Goal: Task Accomplishment & Management: Use online tool/utility

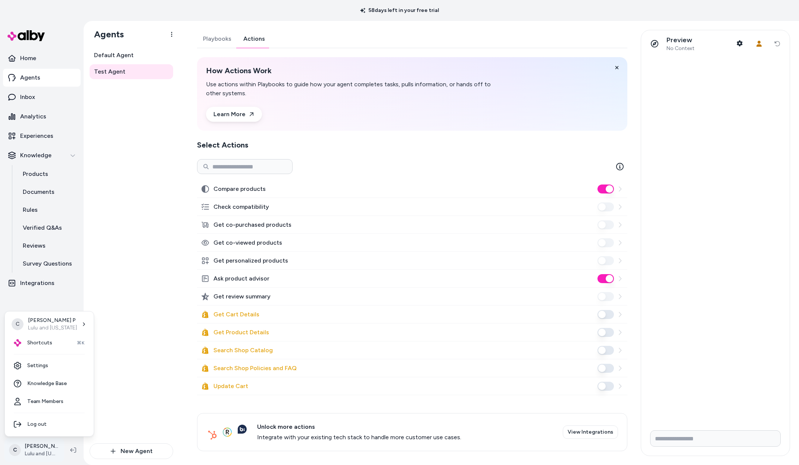
click at [38, 452] on html "58 days left in your free trial Home Agents Inbox Analytics Experiences Knowled…" at bounding box center [399, 232] width 799 height 465
click at [53, 339] on div "Shortcuts ⌘K" at bounding box center [49, 343] width 83 height 18
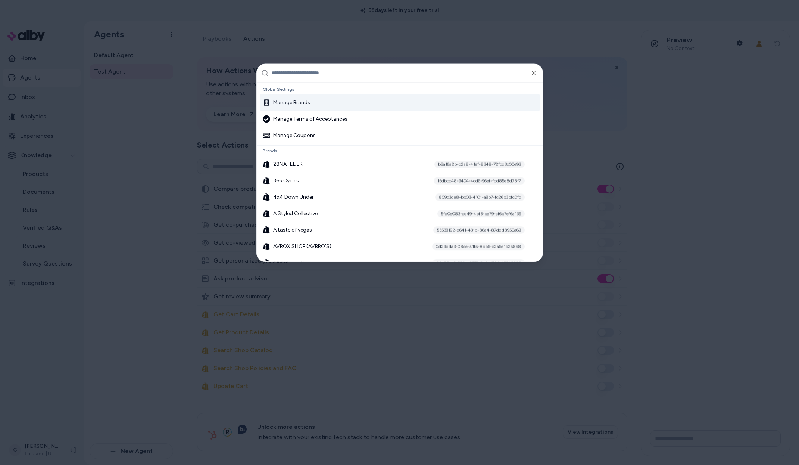
click at [304, 72] on input "text" at bounding box center [405, 73] width 267 height 18
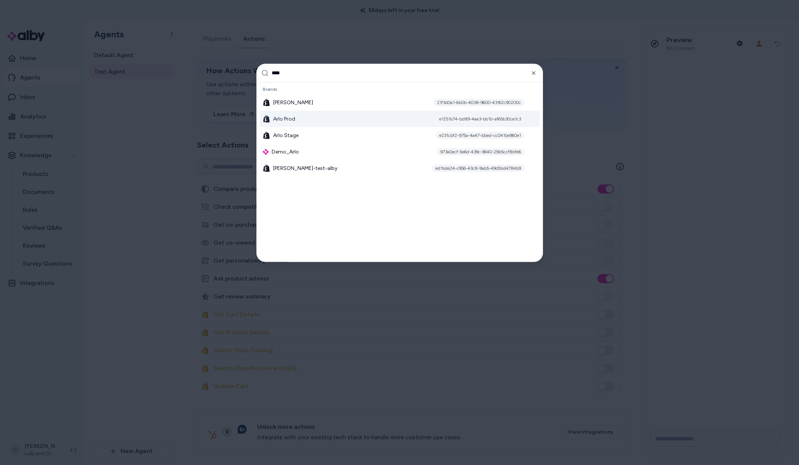
type input "****"
click at [282, 124] on div "Arlo Prod e1251b74-bd89-4ae3-bb1b-af65b30ce1c3" at bounding box center [400, 118] width 280 height 16
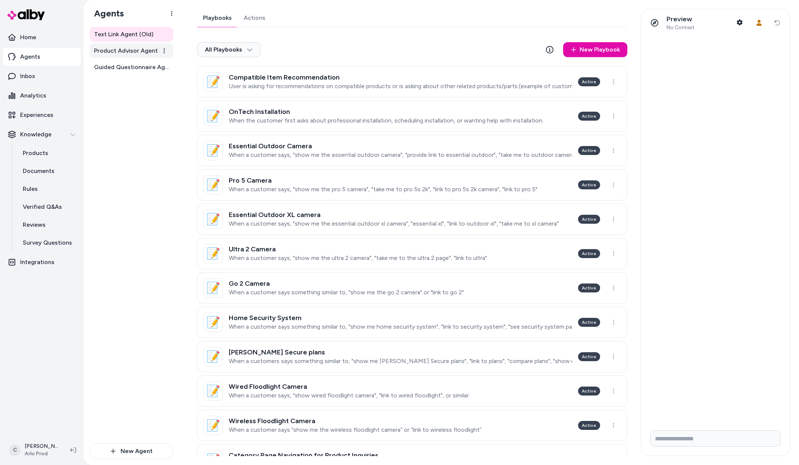
click at [127, 49] on span "Product Advisor Agent" at bounding box center [126, 50] width 64 height 9
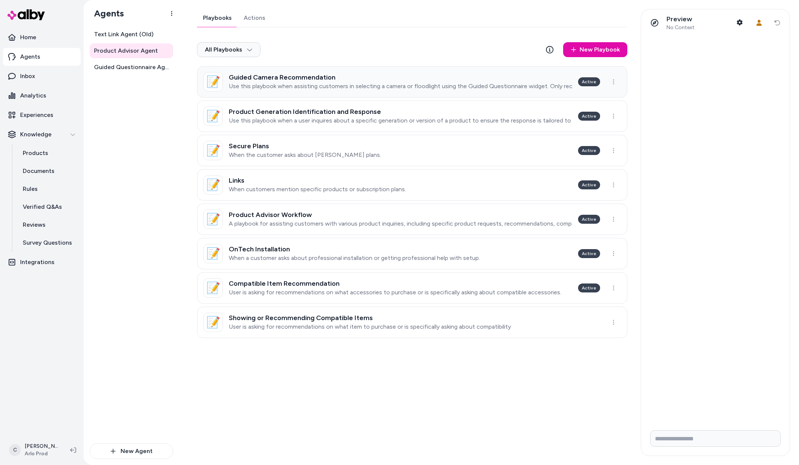
click at [296, 84] on p "Use this playbook when assisting customers in selecting a camera or floodlight …" at bounding box center [400, 85] width 343 height 7
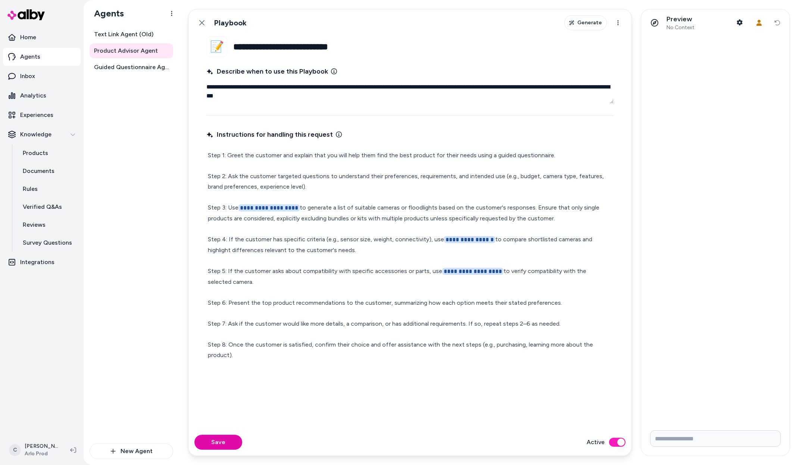
click at [558, 227] on p "**********" at bounding box center [410, 255] width 404 height 210
click at [561, 219] on p "**********" at bounding box center [410, 255] width 404 height 210
click at [44, 452] on html "**********" at bounding box center [399, 232] width 799 height 465
click at [58, 338] on div "Shortcuts ⌘K" at bounding box center [49, 343] width 83 height 18
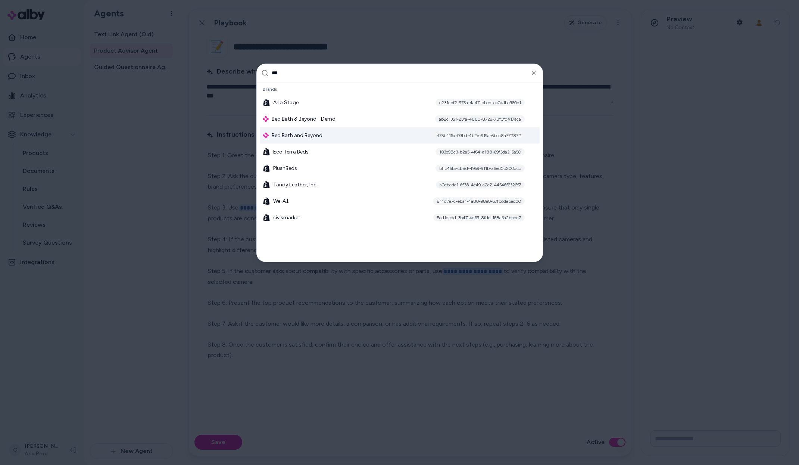
type input "***"
click at [287, 137] on span "Bed Bath and Beyond" at bounding box center [297, 134] width 51 height 7
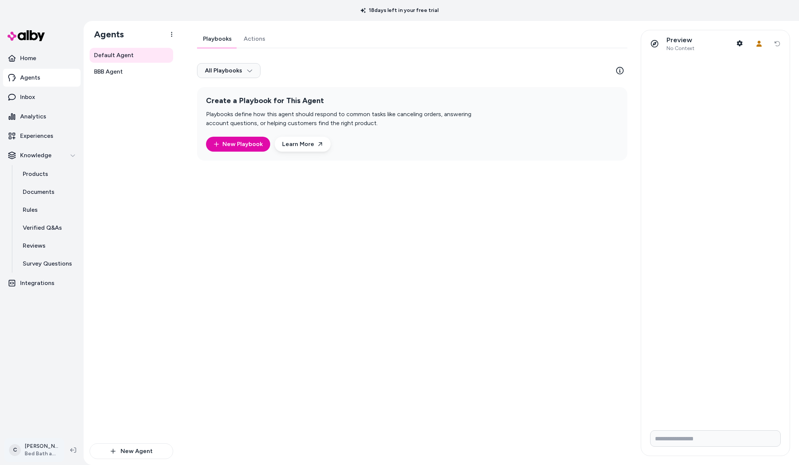
click at [35, 445] on html "18 days left in your free trial Home Agents Inbox Analytics Experiences Knowled…" at bounding box center [399, 232] width 799 height 465
click at [125, 77] on html "18 days left in your free trial Home Agents Inbox Analytics Experiences Knowled…" at bounding box center [399, 232] width 799 height 465
click at [124, 73] on link "BBB Agent" at bounding box center [132, 71] width 84 height 15
click at [112, 67] on span "BBB Agent" at bounding box center [108, 71] width 29 height 9
click at [130, 74] on link "BBB Agent" at bounding box center [132, 71] width 84 height 15
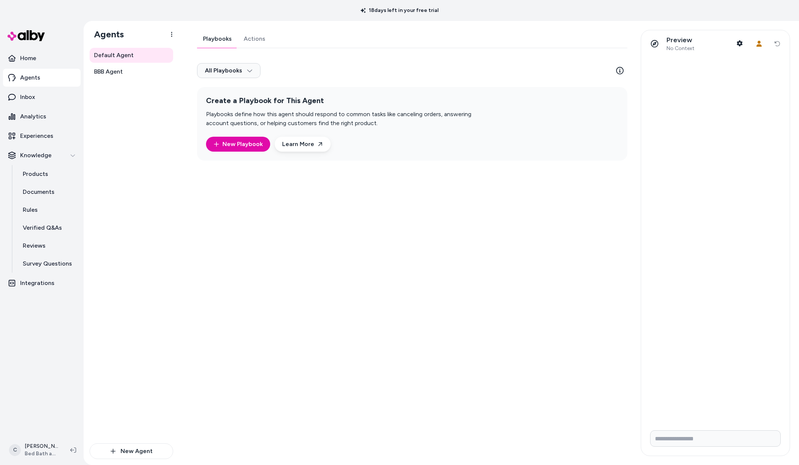
click at [207, 230] on div "Playbooks Actions All Playbooks Create a Playbook for This Agent Playbooks defi…" at bounding box center [410, 243] width 444 height 426
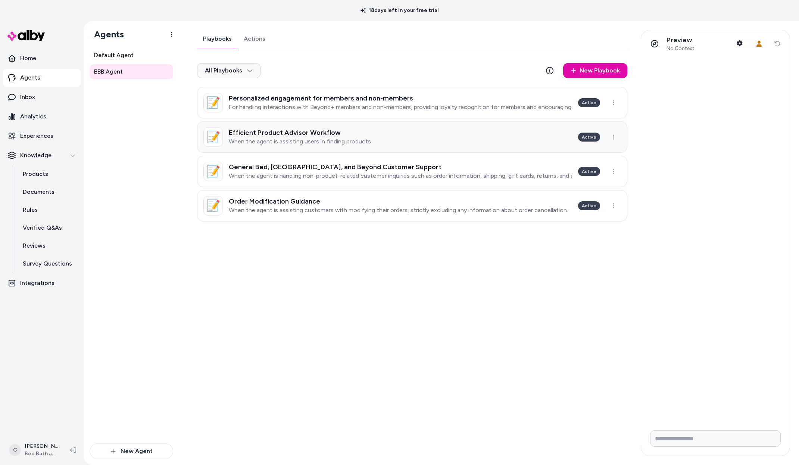
click at [323, 135] on h3 "Efficient Product Advisor Workflow" at bounding box center [300, 132] width 142 height 7
click at [359, 328] on div "Playbooks Actions All Playbooks New Playbook 📝 Personalized engagement for memb…" at bounding box center [410, 243] width 444 height 426
click at [312, 138] on p "When the agent is assisting users in finding products" at bounding box center [300, 141] width 142 height 7
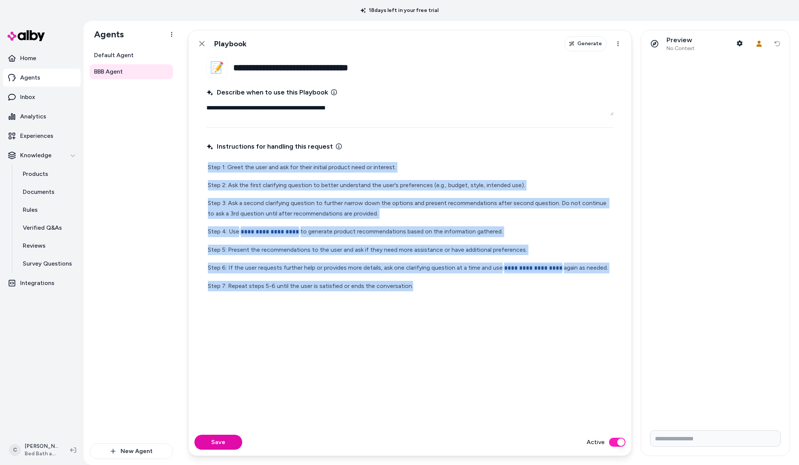
drag, startPoint x: 402, startPoint y: 286, endPoint x: 192, endPoint y: 169, distance: 240.5
click at [192, 169] on fieldset "**********" at bounding box center [410, 242] width 443 height 371
copy div "**********"
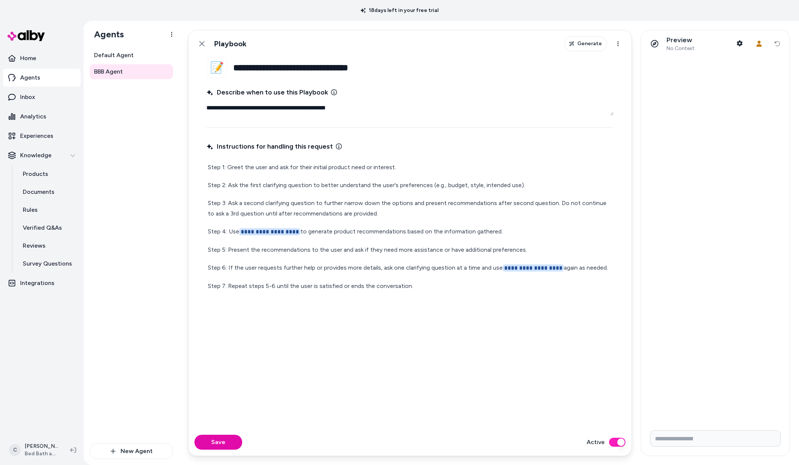
click at [367, 349] on div "**********" at bounding box center [409, 280] width 407 height 280
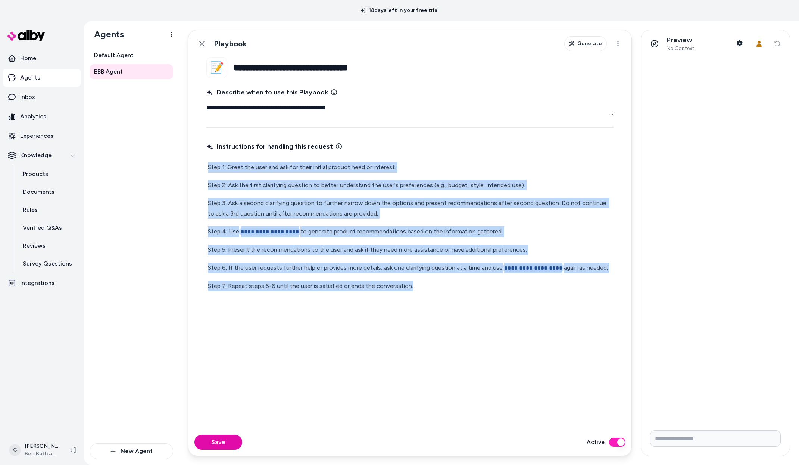
copy div "**********"
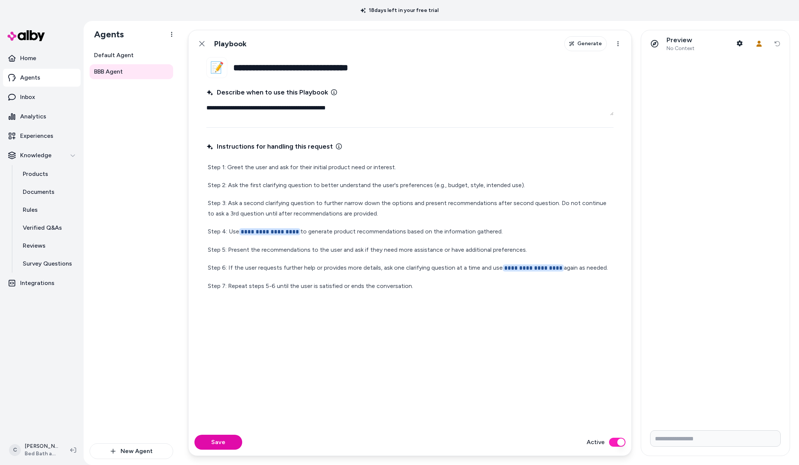
click at [317, 106] on textarea "**********" at bounding box center [409, 107] width 407 height 15
click at [317, 107] on textarea "**********" at bounding box center [409, 107] width 407 height 15
click at [318, 107] on textarea "**********" at bounding box center [409, 107] width 407 height 15
click at [330, 100] on div "**********" at bounding box center [409, 101] width 407 height 28
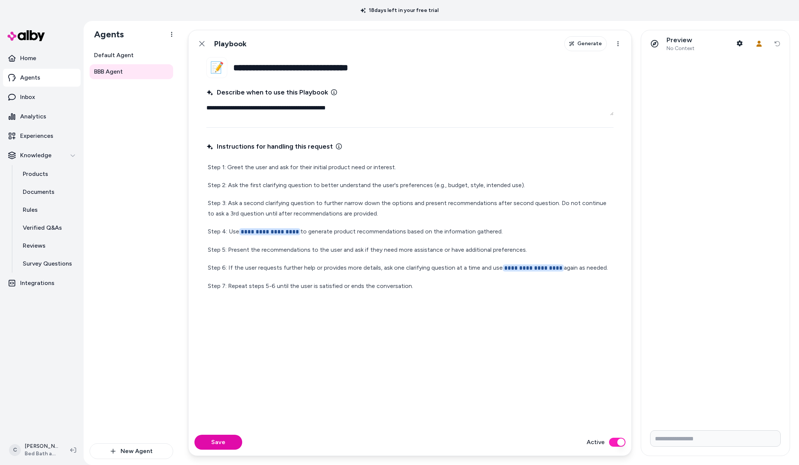
drag, startPoint x: 345, startPoint y: 108, endPoint x: 206, endPoint y: 105, distance: 139.3
click at [206, 105] on textarea "**********" at bounding box center [409, 107] width 407 height 15
click at [274, 58] on input "**********" at bounding box center [423, 67] width 380 height 21
click at [280, 66] on input "**********" at bounding box center [423, 67] width 380 height 21
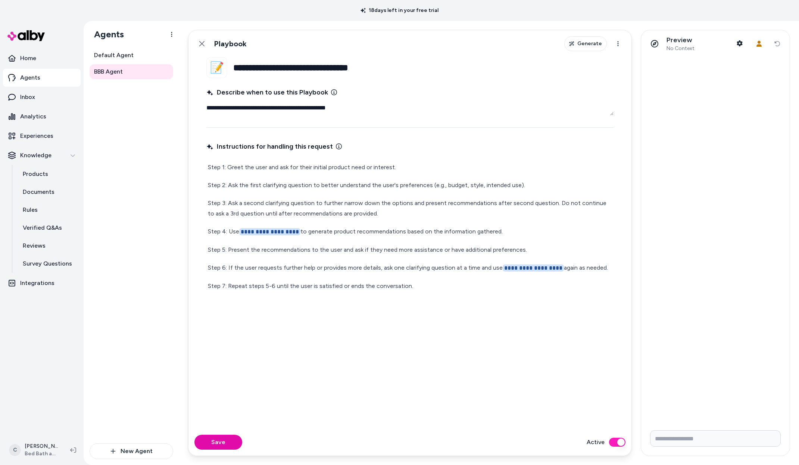
click at [280, 66] on input "**********" at bounding box center [423, 67] width 380 height 21
type textarea "*"
click at [306, 310] on div "**********" at bounding box center [409, 280] width 407 height 280
drag, startPoint x: 265, startPoint y: 381, endPoint x: 262, endPoint y: 385, distance: 5.8
click at [265, 380] on div "**********" at bounding box center [409, 280] width 407 height 280
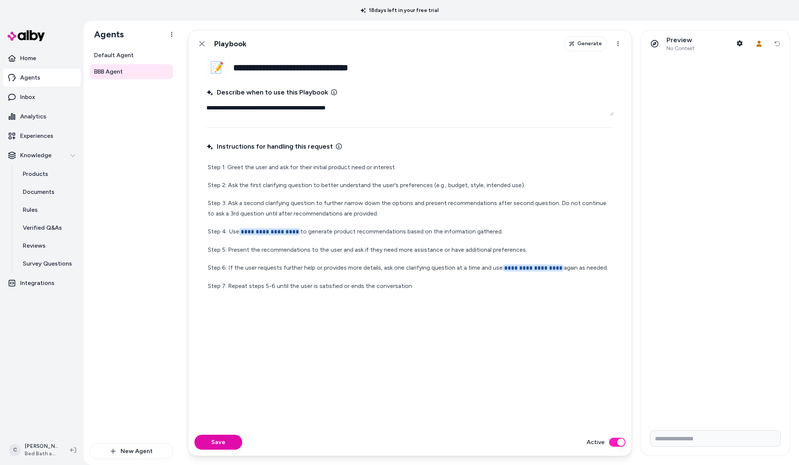
click at [138, 305] on div "Default Agent BBB Agent" at bounding box center [132, 245] width 84 height 395
click at [52, 188] on p "Documents" at bounding box center [39, 191] width 32 height 9
click at [47, 197] on link "Documents" at bounding box center [47, 192] width 65 height 18
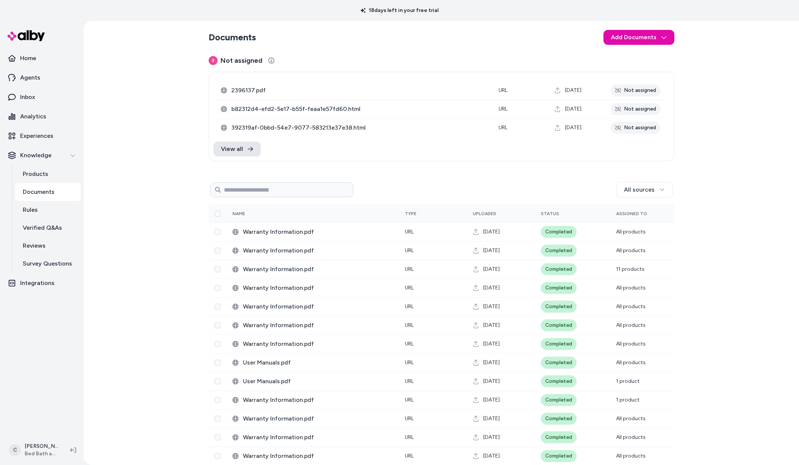
click at [41, 189] on p "Documents" at bounding box center [39, 191] width 32 height 9
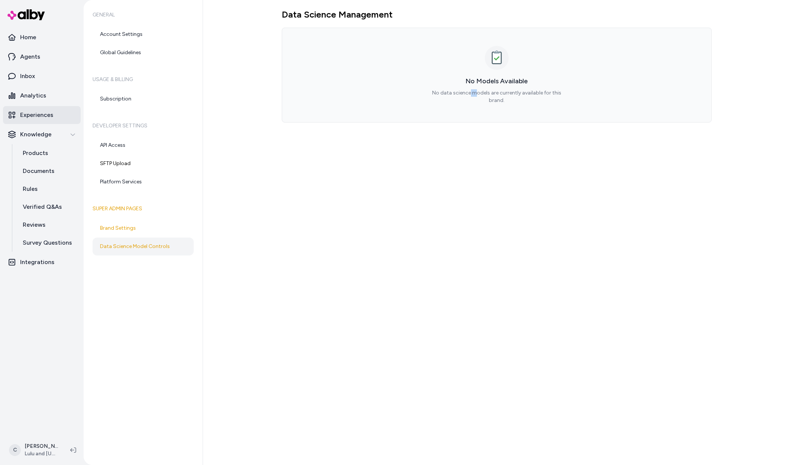
click at [44, 118] on p "Experiences" at bounding box center [36, 114] width 33 height 9
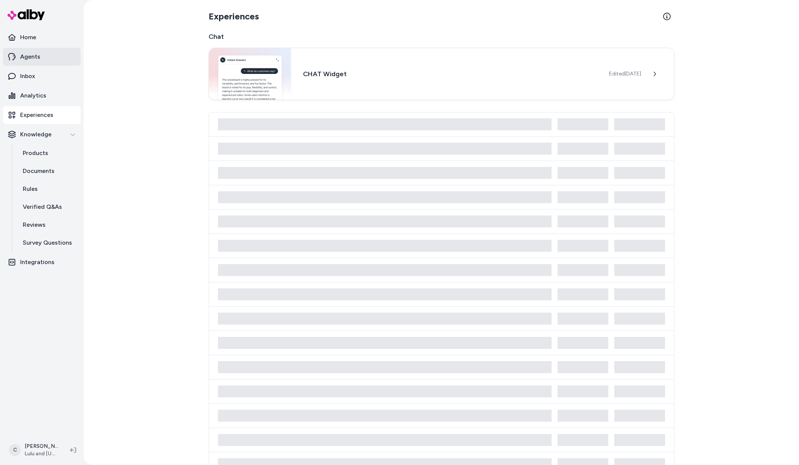
click at [33, 60] on p "Agents" at bounding box center [30, 56] width 20 height 9
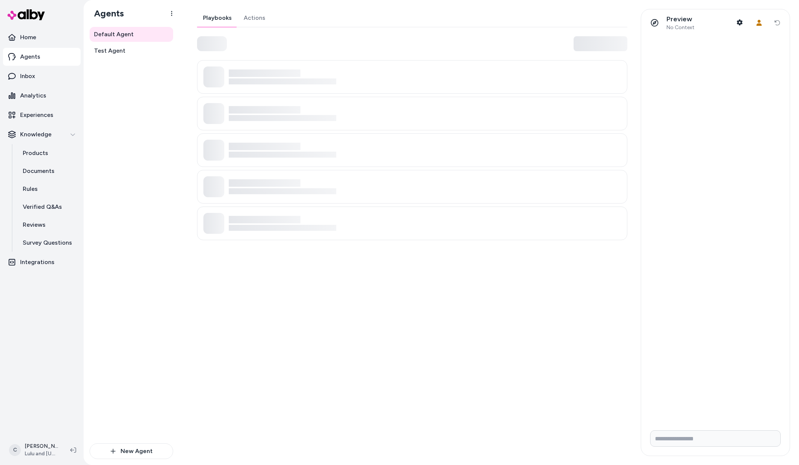
click at [336, 48] on div at bounding box center [412, 43] width 430 height 15
click at [304, 313] on div "Playbooks Actions" at bounding box center [410, 232] width 444 height 447
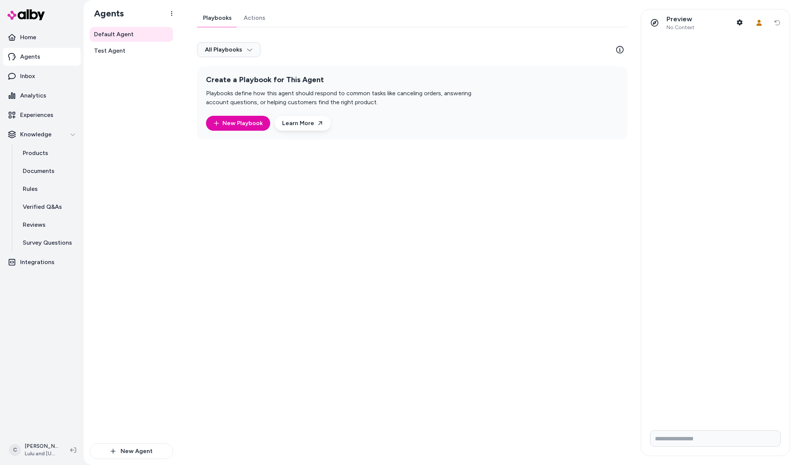
drag, startPoint x: 207, startPoint y: 303, endPoint x: 202, endPoint y: 268, distance: 36.1
click at [206, 303] on div "Playbooks Actions All Playbooks Create a Playbook for This Agent Playbooks defi…" at bounding box center [410, 232] width 444 height 447
click at [253, 120] on link "New Playbook" at bounding box center [238, 123] width 49 height 9
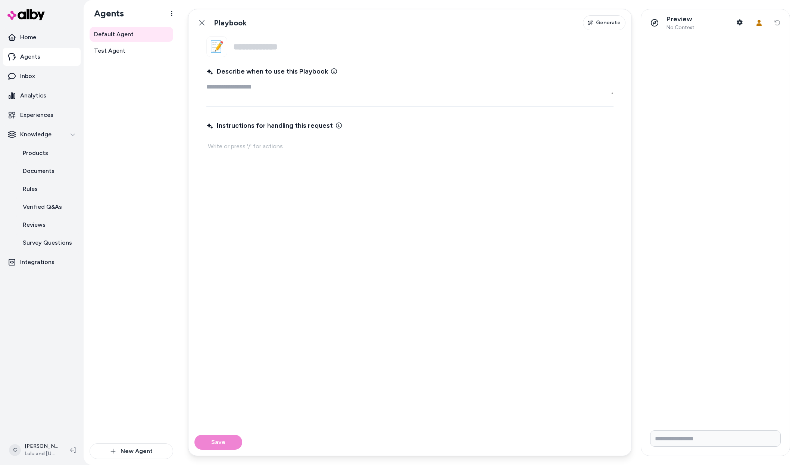
click at [246, 158] on div "Instructions for handling this request" at bounding box center [409, 269] width 407 height 301
click at [247, 149] on p at bounding box center [410, 146] width 404 height 10
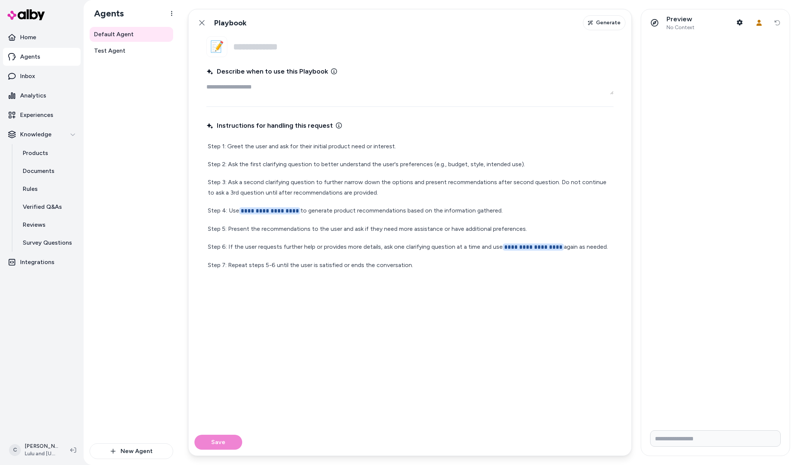
click at [286, 89] on textarea "Describe when to use this Playbook" at bounding box center [409, 87] width 407 height 15
click at [255, 84] on textarea "Describe when to use this Playbook" at bounding box center [409, 87] width 407 height 15
paste textarea "**********"
type textarea "*"
type textarea "**********"
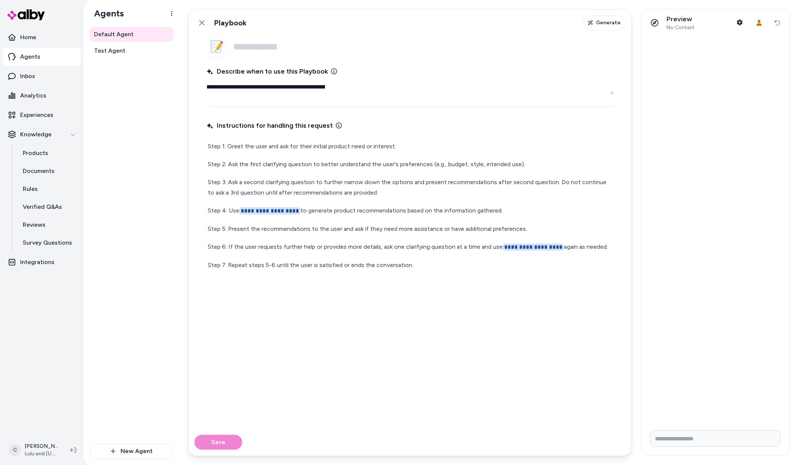
click at [272, 45] on input "Name" at bounding box center [423, 46] width 380 height 21
click at [294, 48] on input "Name" at bounding box center [423, 46] width 380 height 21
paste input "**********"
type textarea "*"
type input "**********"
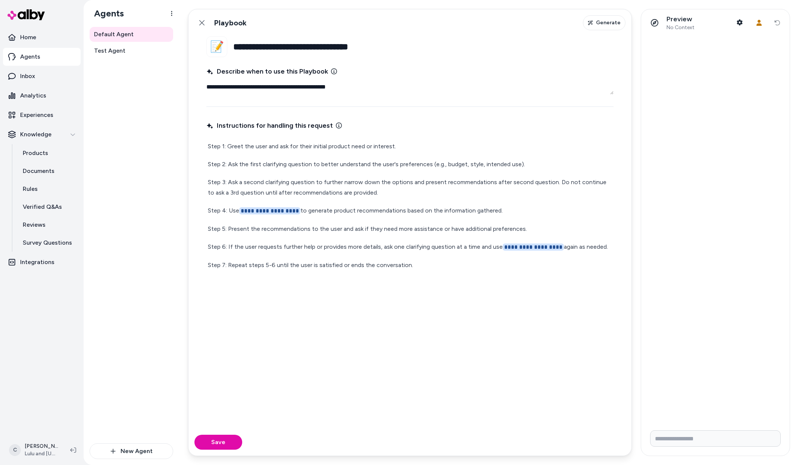
drag, startPoint x: 274, startPoint y: 373, endPoint x: 271, endPoint y: 384, distance: 12.3
click at [274, 374] on div "**********" at bounding box center [409, 269] width 407 height 301
click at [234, 442] on button "Save" at bounding box center [218, 441] width 48 height 15
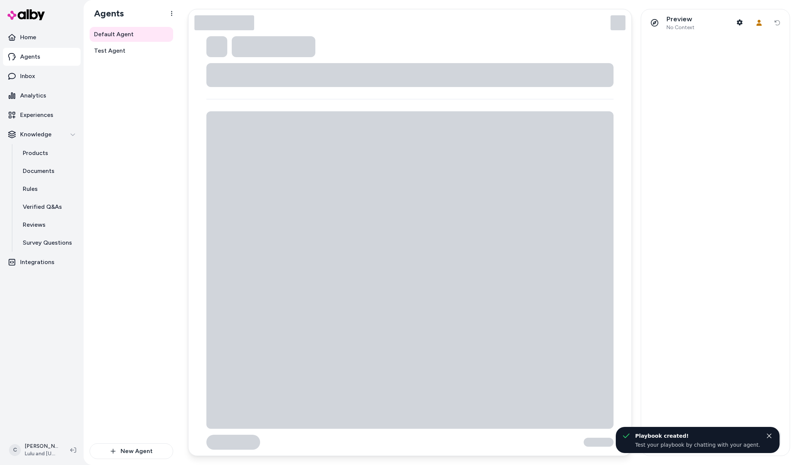
type textarea "*"
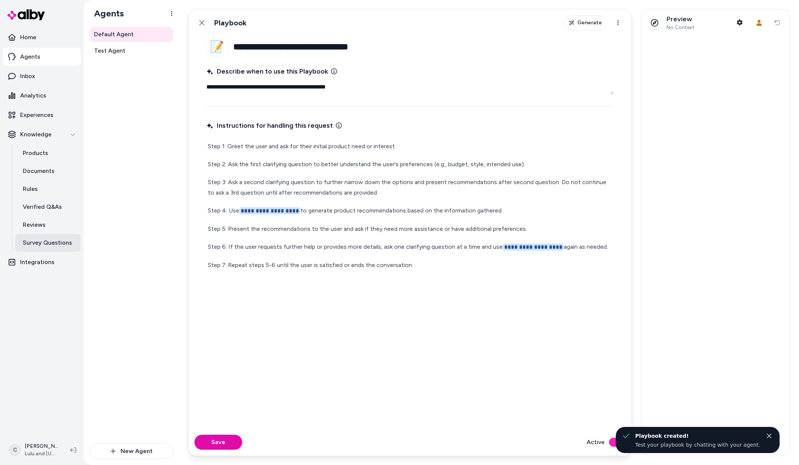
click at [47, 249] on link "Survey Questions" at bounding box center [47, 243] width 65 height 18
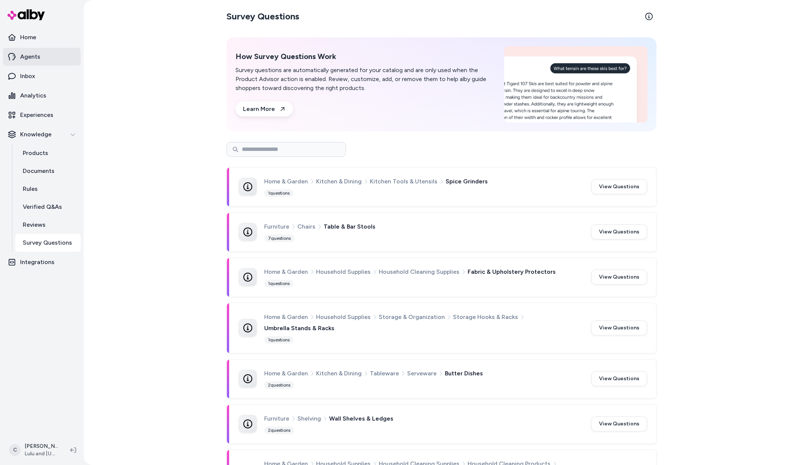
click at [31, 58] on p "Agents" at bounding box center [30, 56] width 20 height 9
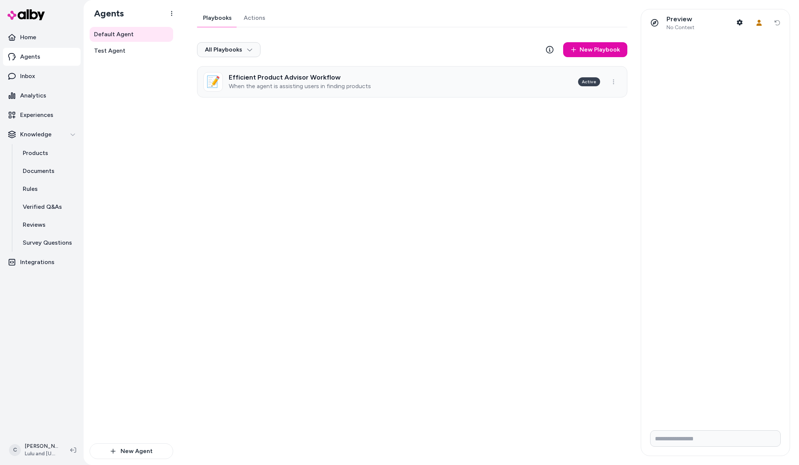
click at [263, 81] on div "Efficient Product Advisor Workflow When the agent is assisting users in finding…" at bounding box center [300, 82] width 142 height 16
click at [402, 85] on html "Home Agents Inbox Analytics Experiences Knowledge Products Documents Rules Veri…" at bounding box center [399, 232] width 799 height 465
click at [258, 18] on link "Actions" at bounding box center [255, 18] width 34 height 18
click at [209, 19] on link "Playbooks" at bounding box center [217, 18] width 40 height 18
click at [44, 455] on span "Lulu and [US_STATE]" at bounding box center [42, 453] width 34 height 7
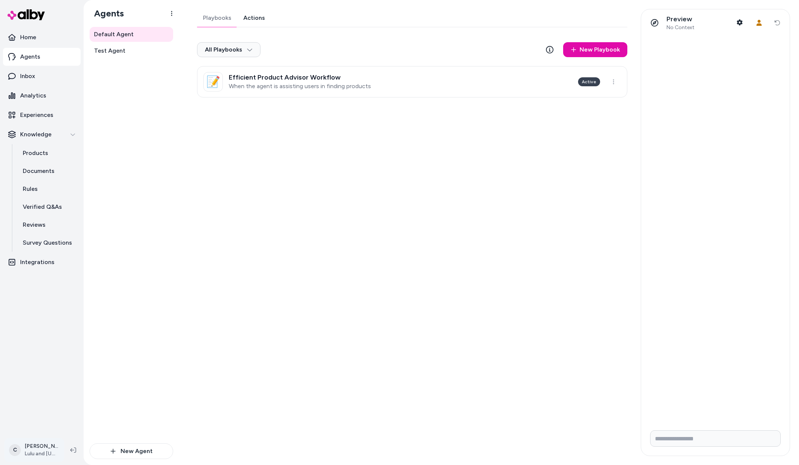
click at [44, 451] on span "Lulu and [US_STATE]" at bounding box center [42, 453] width 34 height 7
click at [39, 447] on html "Home Agents Inbox Analytics Experiences Knowledge Products Documents Rules Veri…" at bounding box center [399, 232] width 799 height 465
click at [49, 351] on div "Shortcuts ⌘K" at bounding box center [49, 343] width 83 height 18
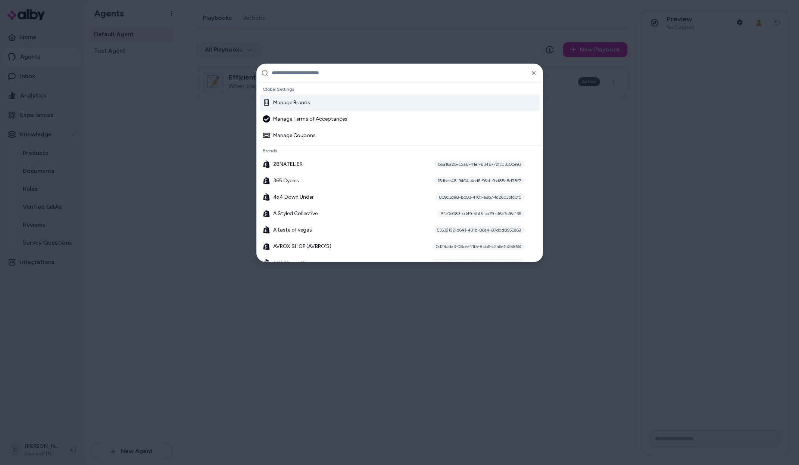
click at [327, 75] on input "text" at bounding box center [405, 73] width 267 height 18
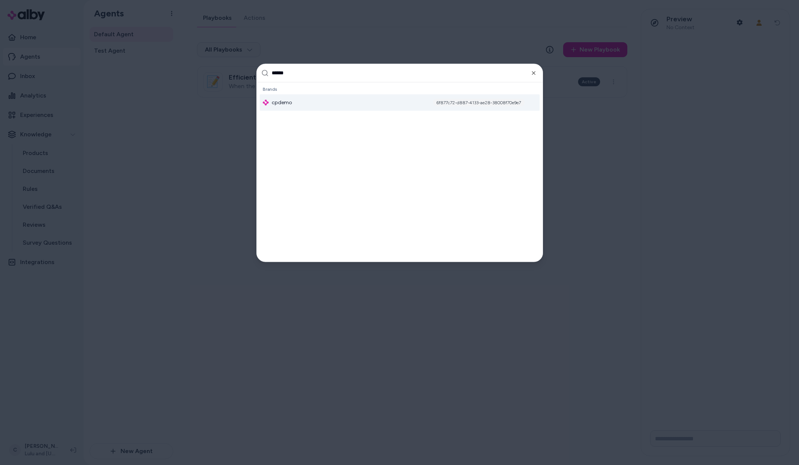
type input "******"
click at [319, 100] on div "cpdemo 6f877c72-d887-4133-ae28-38008f70e9e7" at bounding box center [400, 102] width 280 height 16
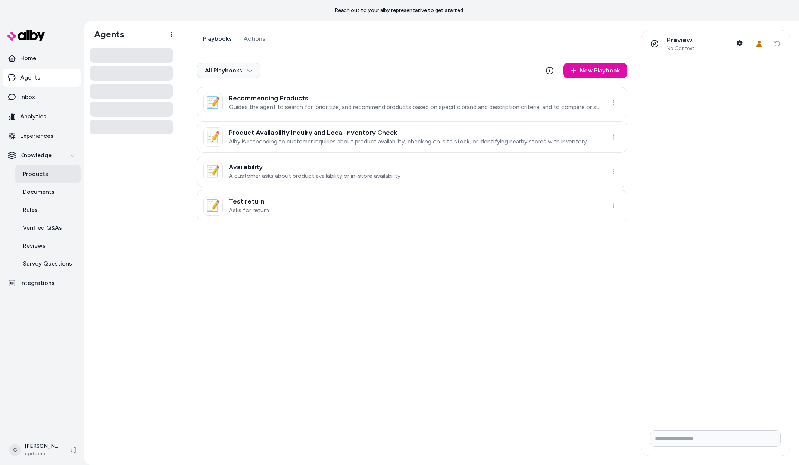
click at [34, 171] on p "Products" at bounding box center [35, 173] width 25 height 9
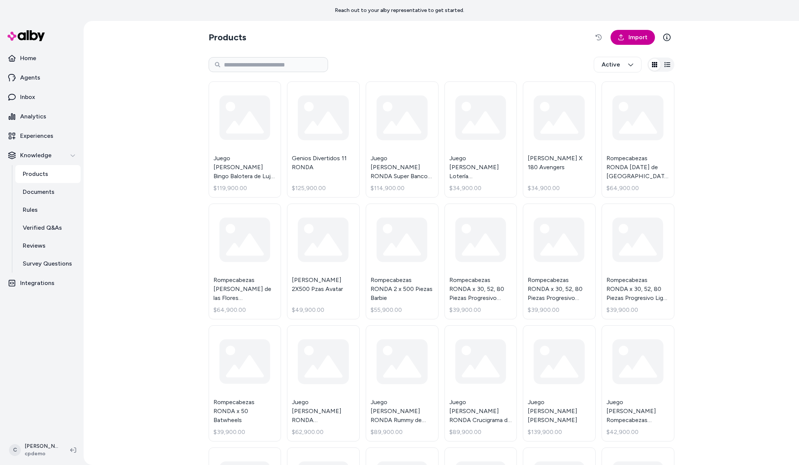
click at [629, 38] on span "Import" at bounding box center [638, 37] width 19 height 9
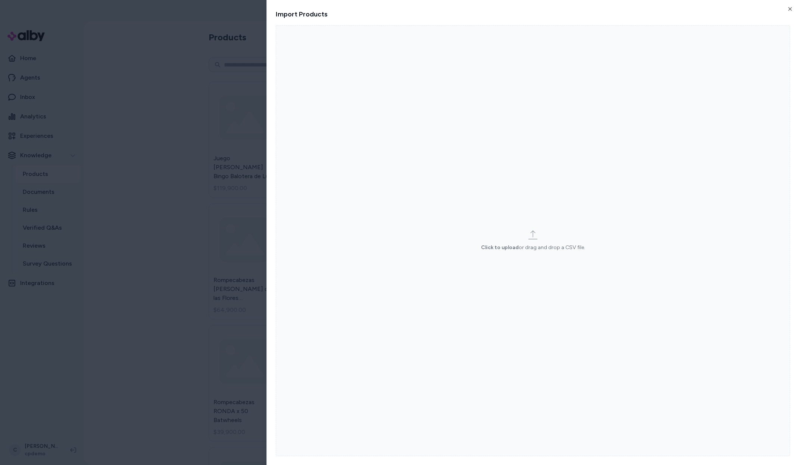
click at [546, 205] on label "Click to upload or drag and drop a CSV file." at bounding box center [533, 240] width 514 height 430
click at [0, 0] on input "Click to upload or drag and drop a CSV file." at bounding box center [0, 0] width 0 height 0
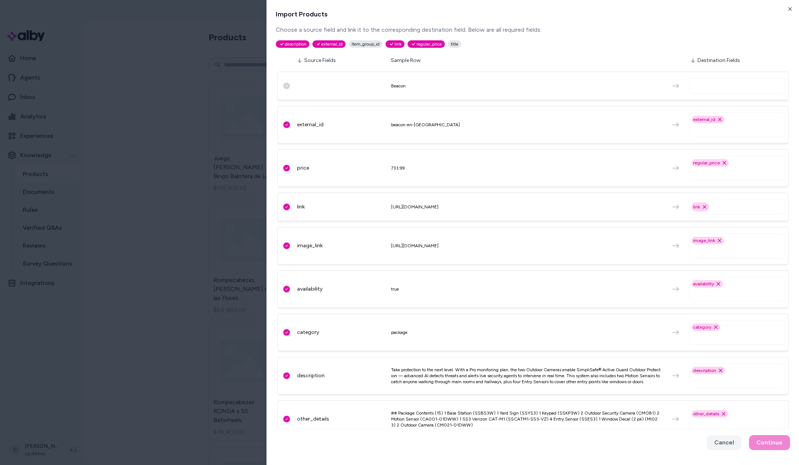
click at [697, 87] on input "text" at bounding box center [739, 85] width 89 height 9
click at [312, 110] on div "external_id beacon-en-US external_id Remove external_id option" at bounding box center [532, 124] width 511 height 37
click at [317, 88] on div "Beacon" at bounding box center [532, 86] width 511 height 28
drag, startPoint x: 285, startPoint y: 87, endPoint x: 294, endPoint y: 88, distance: 9.1
click at [294, 88] on div "Beacon" at bounding box center [532, 86] width 511 height 28
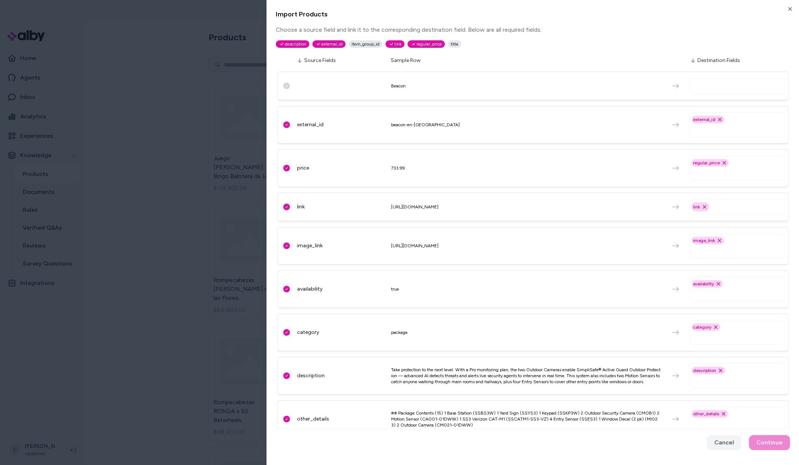
click at [294, 88] on div "Beacon" at bounding box center [532, 86] width 511 height 28
click at [712, 131] on input "text" at bounding box center [739, 129] width 89 height 9
type input "****"
click at [722, 146] on div "item_group_id" at bounding box center [737, 148] width 89 height 10
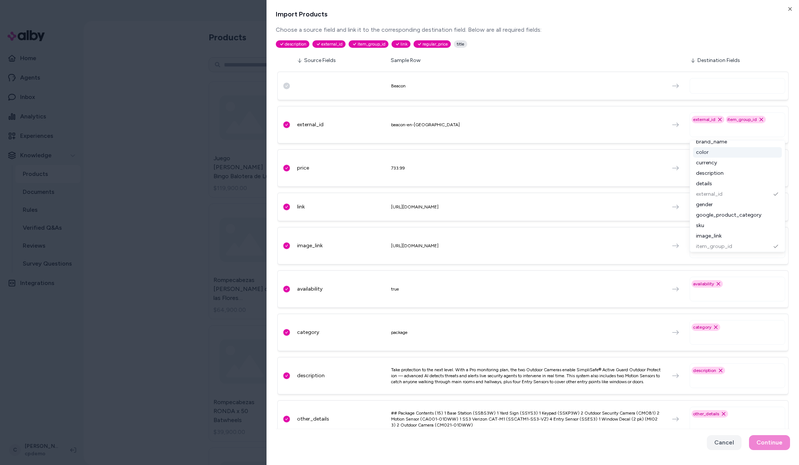
click at [586, 146] on div "Beacon external_id beacon-en-US external_id Remove external_id option item_grou…" at bounding box center [532, 255] width 511 height 372
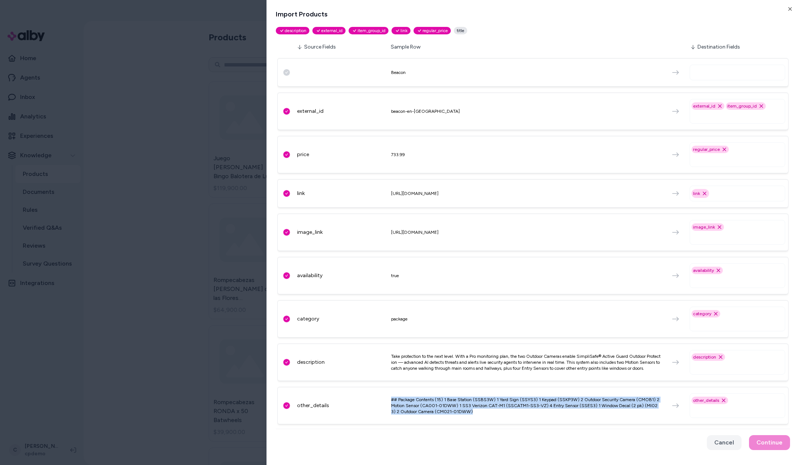
drag, startPoint x: 474, startPoint y: 417, endPoint x: 412, endPoint y: 396, distance: 65.6
click at [410, 395] on div "other_details ## Package Contents (15) 1 Base Station (SSBS3W) 1 Yard Sign (SSY…" at bounding box center [532, 405] width 511 height 37
click at [412, 396] on div "## Package Contents (15) 1 Base Station (SSBS3W) 1 Yard Sign (SSYS3) 1 Keypad (…" at bounding box center [526, 405] width 270 height 18
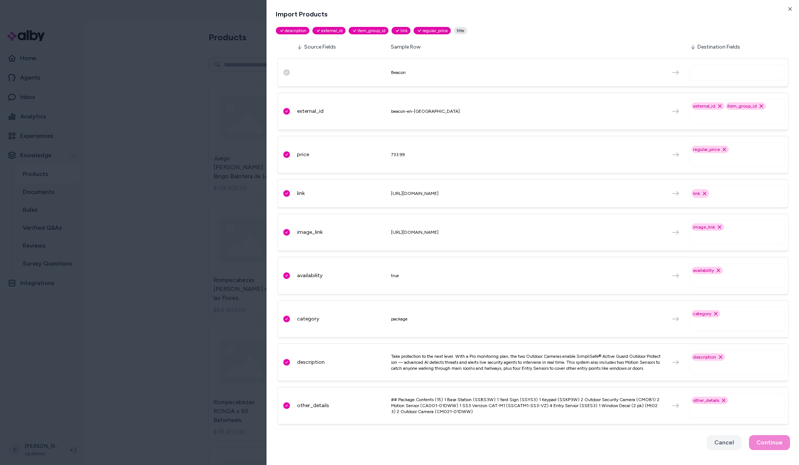
click at [476, 358] on div "Take protection to the next level. With a Pro monitoring plan, the two Outdoor …" at bounding box center [526, 362] width 270 height 18
drag, startPoint x: 473, startPoint y: 361, endPoint x: 442, endPoint y: 356, distance: 30.6
click at [442, 356] on div "Take protection to the next level. With a Pro monitoring plan, the two Outdoor …" at bounding box center [526, 362] width 270 height 18
click at [443, 357] on div "Take protection to the next level. With a Pro monitoring plan, the two Outdoor …" at bounding box center [526, 362] width 270 height 18
drag, startPoint x: 465, startPoint y: 228, endPoint x: 451, endPoint y: 228, distance: 14.6
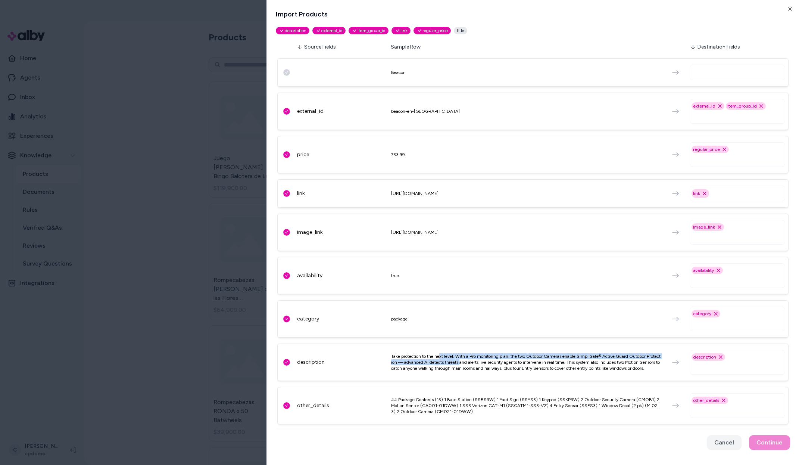
click at [451, 228] on div "image_link https://images.ctfassets.net/v6awd0kabi65/PCWgU0BaVnG3Htfi31nmH/f240…" at bounding box center [532, 232] width 511 height 37
click at [451, 229] on div "https://images.ctfassets.net/v6awd0kabi65/PCWgU0BaVnG3Htfi31nmH/f24059fe0991938…" at bounding box center [526, 232] width 270 height 6
click at [132, 302] on html "Reach out to your alby representative to get started. Home Agents Inbox Analyti…" at bounding box center [399, 232] width 799 height 465
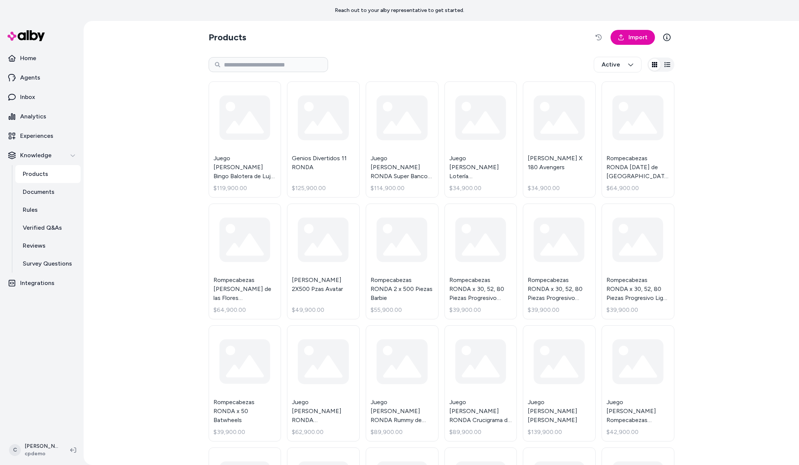
click at [545, 43] on section "Products Import" at bounding box center [442, 37] width 466 height 21
click at [626, 35] on link "Import" at bounding box center [633, 37] width 44 height 15
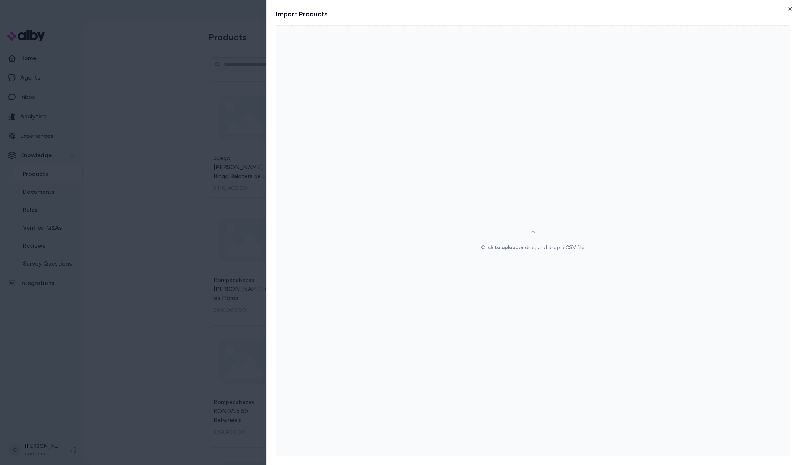
click at [629, 195] on label "Click to upload or drag and drop a CSV file." at bounding box center [533, 240] width 514 height 430
click at [0, 0] on input "Click to upload or drag and drop a CSV file." at bounding box center [0, 0] width 0 height 0
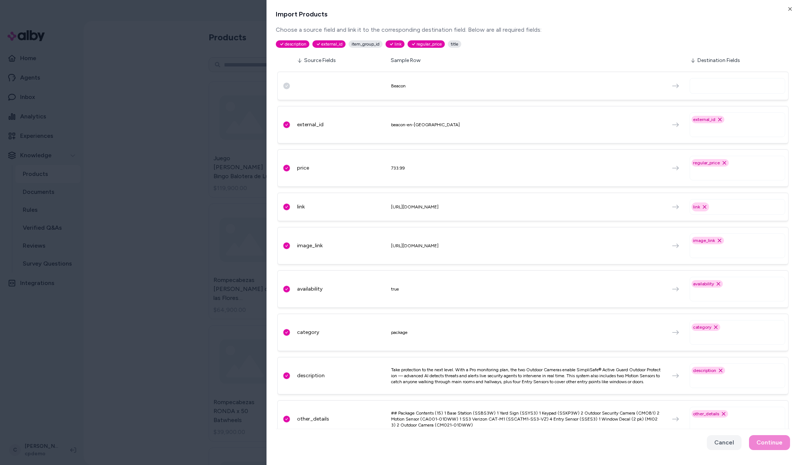
click at [716, 132] on input "text" at bounding box center [739, 129] width 89 height 9
type input "****"
click at [731, 148] on div "item_group_id" at bounding box center [737, 148] width 89 height 10
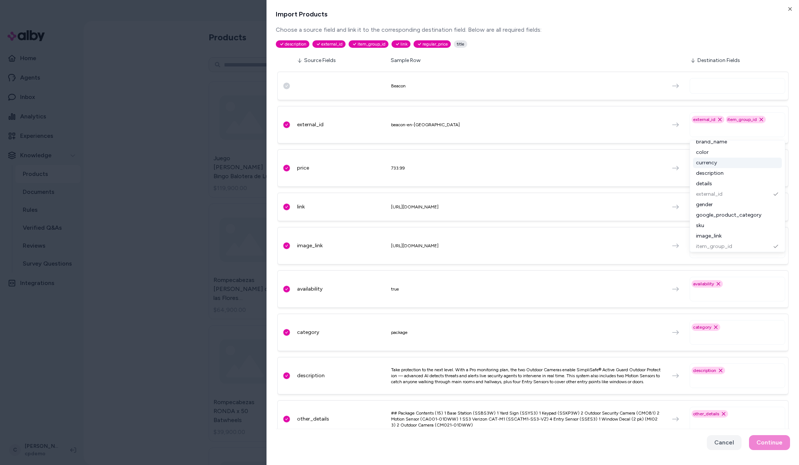
click at [770, 444] on div "Cancel Continue" at bounding box center [533, 442] width 514 height 27
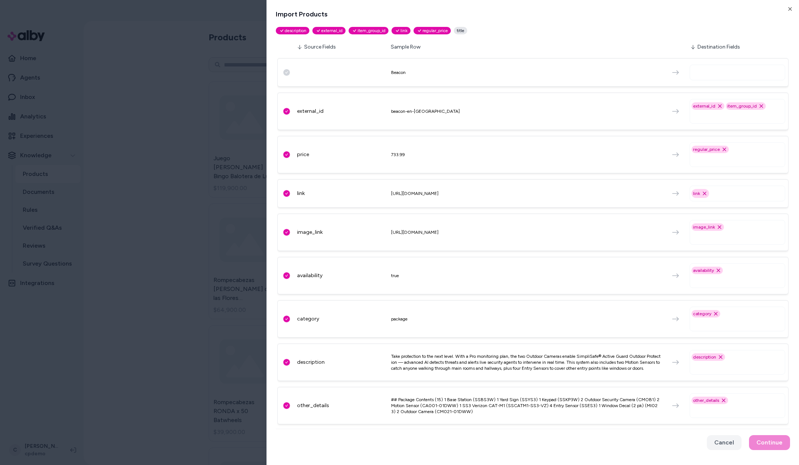
scroll to position [13, 0]
drag, startPoint x: 288, startPoint y: 162, endPoint x: 315, endPoint y: 162, distance: 26.5
click at [315, 162] on div "price 733.99 regular_price Remove regular_price option" at bounding box center [532, 154] width 511 height 37
drag, startPoint x: 413, startPoint y: 74, endPoint x: 389, endPoint y: 70, distance: 23.8
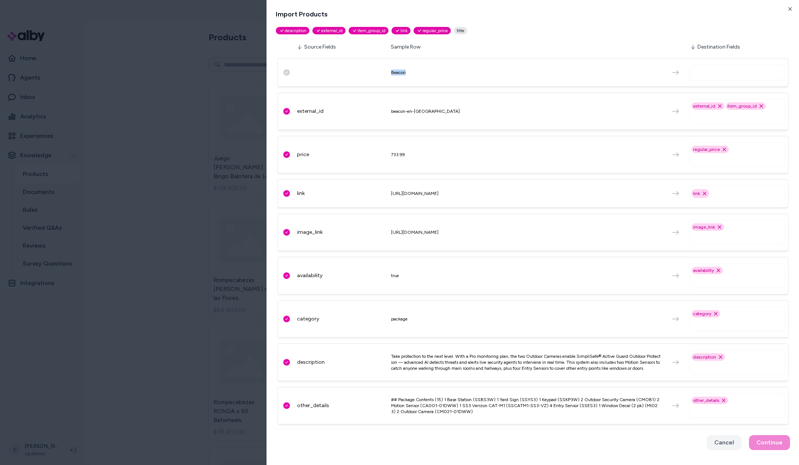
click at [353, 69] on div "Beacon" at bounding box center [532, 72] width 511 height 28
drag, startPoint x: 395, startPoint y: 74, endPoint x: 379, endPoint y: 71, distance: 16.5
click at [411, 77] on div "Beacon" at bounding box center [532, 72] width 511 height 28
click at [379, 71] on div "Beacon" at bounding box center [532, 72] width 511 height 28
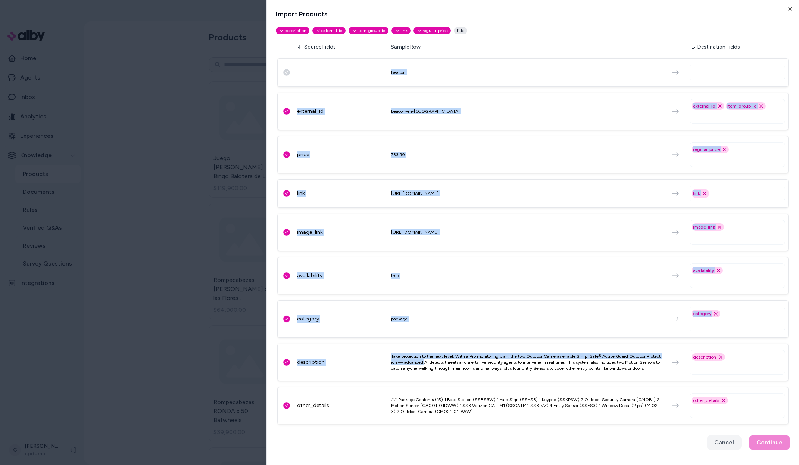
drag, startPoint x: 421, startPoint y: 66, endPoint x: 437, endPoint y: 361, distance: 295.3
click at [437, 361] on div "Beacon external_id beacon-en-US external_id Remove external_id option item_grou…" at bounding box center [532, 241] width 511 height 372
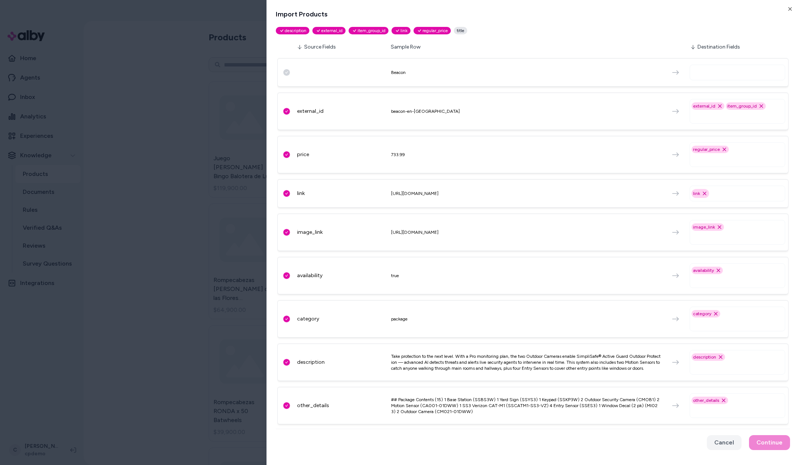
click at [436, 361] on div "Take protection to the next level. With a Pro monitoring plan, the two Outdoor …" at bounding box center [526, 362] width 270 height 18
drag, startPoint x: 398, startPoint y: 420, endPoint x: 476, endPoint y: 413, distance: 78.3
click at [476, 413] on div "other_details ## Package Contents (15) 1 Base Station (SSBS3W) 1 Yard Sign (SSY…" at bounding box center [532, 405] width 511 height 37
drag, startPoint x: 416, startPoint y: 408, endPoint x: 416, endPoint y: 388, distance: 20.5
click at [406, 403] on div "other_details ## Package Contents (15) 1 Base Station (SSBS3W) 1 Yard Sign (SSY…" at bounding box center [532, 405] width 511 height 37
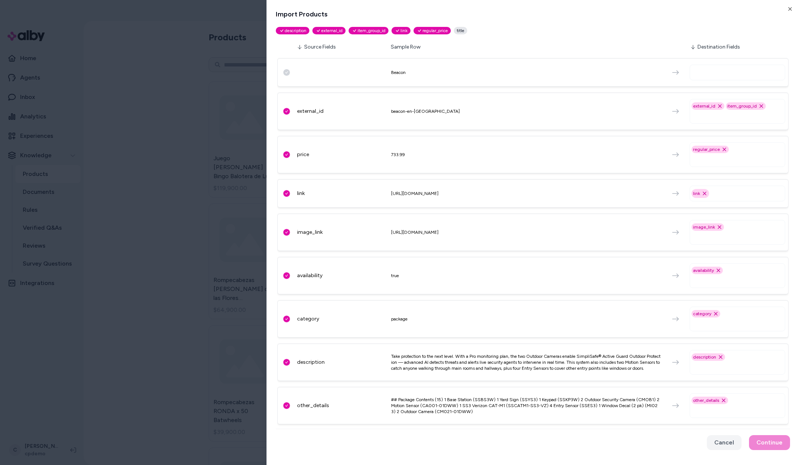
click at [415, 386] on div "Beacon external_id beacon-en-US external_id Remove external_id option item_grou…" at bounding box center [532, 241] width 511 height 372
drag, startPoint x: 377, startPoint y: 274, endPoint x: 381, endPoint y: 141, distance: 132.9
click at [368, 154] on div "Beacon external_id beacon-en-US external_id Remove external_id option item_grou…" at bounding box center [532, 241] width 511 height 372
drag, startPoint x: 381, startPoint y: 141, endPoint x: 401, endPoint y: 184, distance: 47.1
click at [384, 151] on div "Beacon external_id beacon-en-US external_id Remove external_id option item_grou…" at bounding box center [532, 241] width 511 height 372
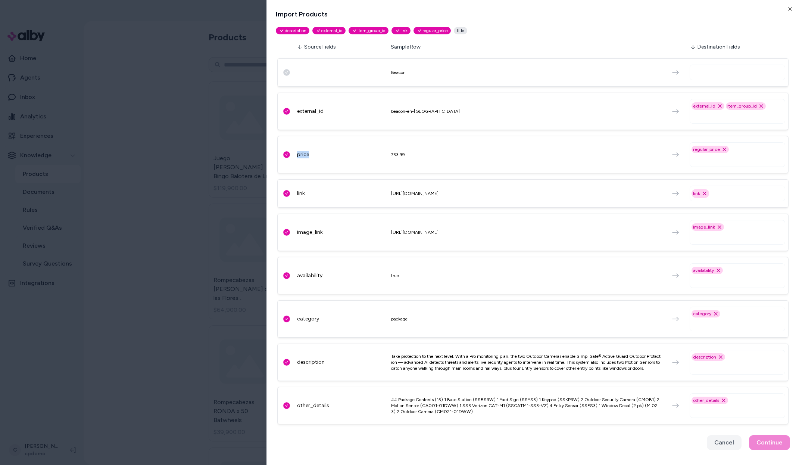
click at [170, 349] on html "Reach out to your alby representative to get started. Home Agents Inbox Analyti…" at bounding box center [399, 232] width 799 height 465
click at [35, 457] on html "Reach out to your alby representative to get started. Home Agents Inbox Analyti…" at bounding box center [399, 232] width 799 height 465
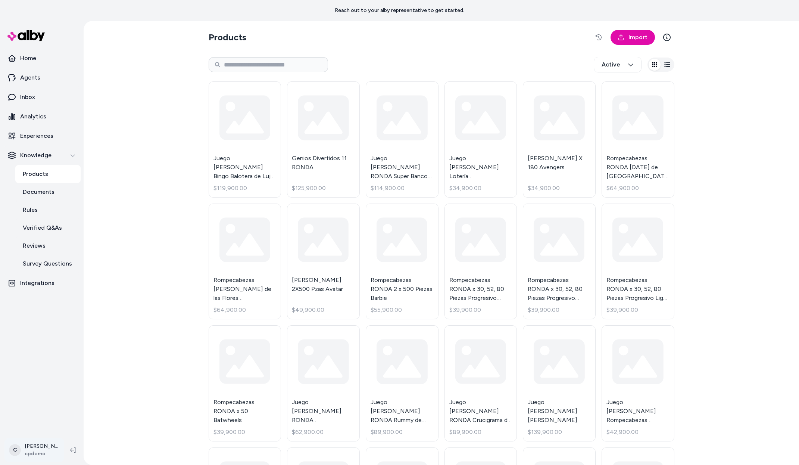
click at [36, 454] on html "Reach out to your alby representative to get started. Home Agents Inbox Analyti…" at bounding box center [399, 232] width 799 height 465
click at [40, 344] on span "Shortcuts" at bounding box center [39, 342] width 25 height 7
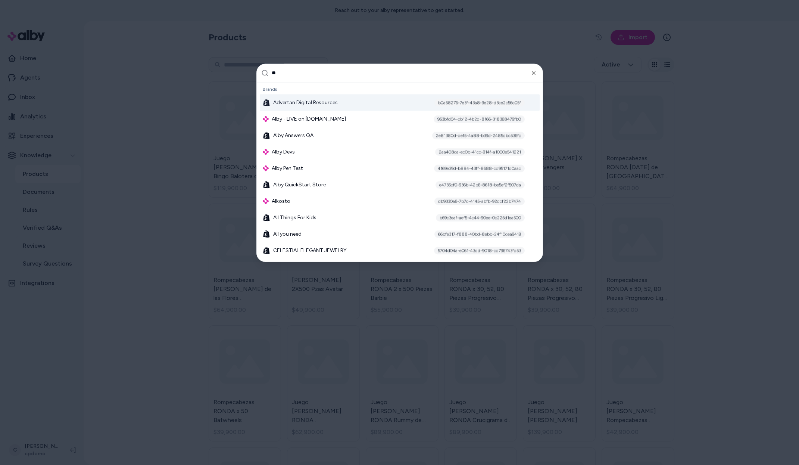
type input "*"
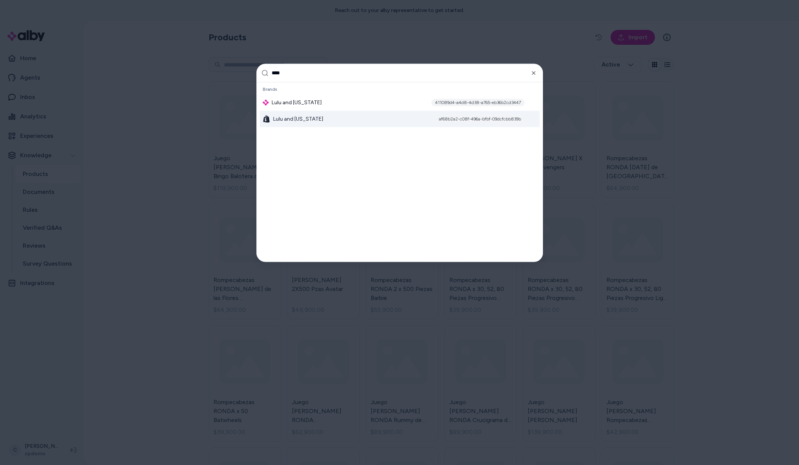
type input "****"
click at [300, 117] on span "Lulu and Georgia" at bounding box center [298, 118] width 50 height 7
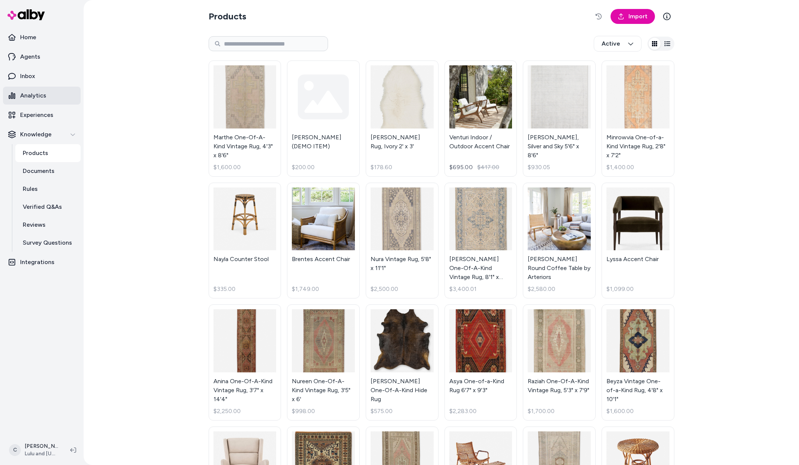
click at [45, 96] on link "Analytics" at bounding box center [42, 96] width 78 height 18
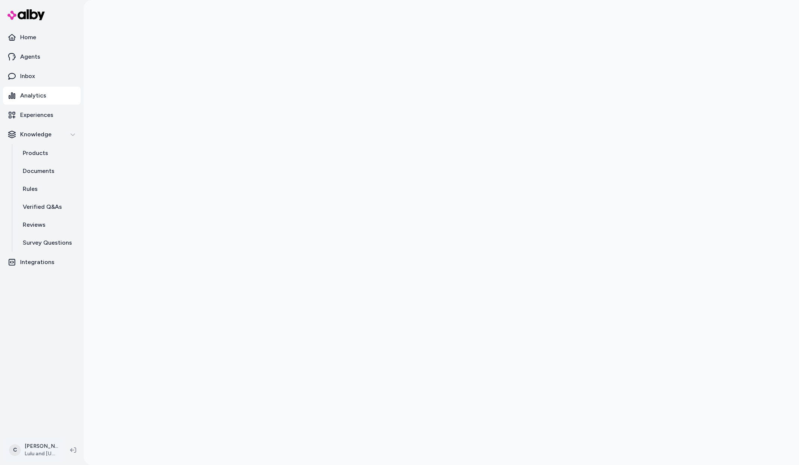
click at [43, 449] on html "Home Agents Inbox Analytics Experiences Knowledge Products Documents Rules Veri…" at bounding box center [399, 232] width 799 height 465
click at [52, 340] on div "Shortcuts ⌘K" at bounding box center [49, 343] width 83 height 18
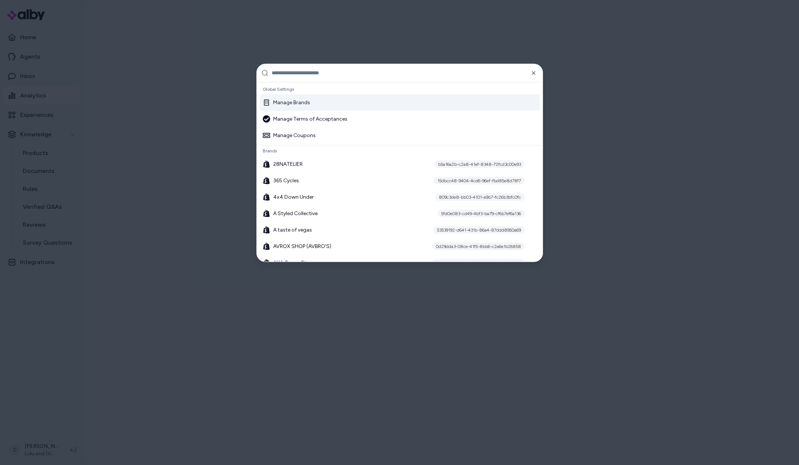
click at [293, 77] on input "text" at bounding box center [405, 73] width 267 height 18
click at [299, 72] on input "text" at bounding box center [405, 73] width 267 height 18
type input "*"
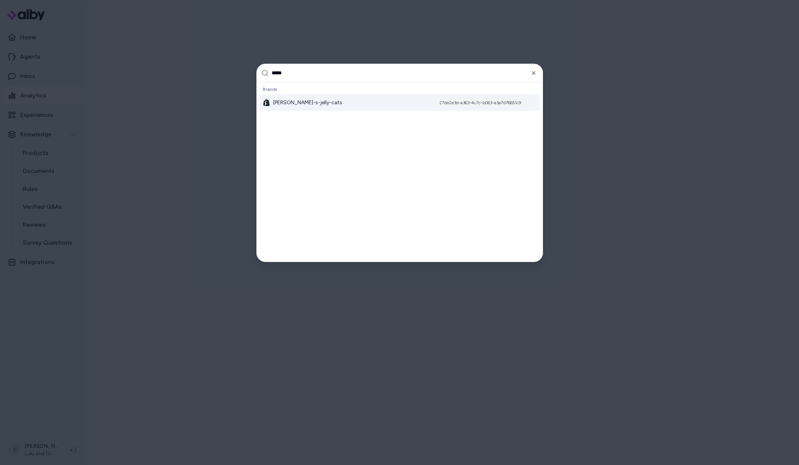
type input "*****"
click at [299, 103] on span "[PERSON_NAME]-s-jelly-cats" at bounding box center [307, 102] width 69 height 7
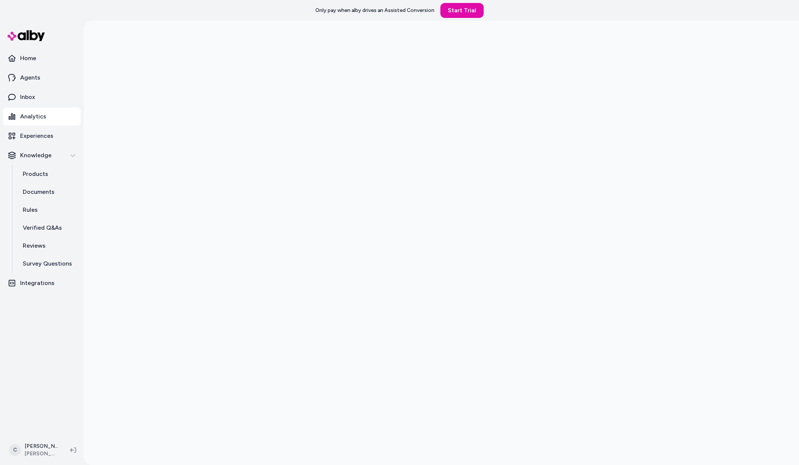
click at [192, 336] on div at bounding box center [442, 253] width 716 height 465
click at [172, 340] on div at bounding box center [442, 253] width 716 height 465
click at [180, 306] on div at bounding box center [442, 253] width 716 height 465
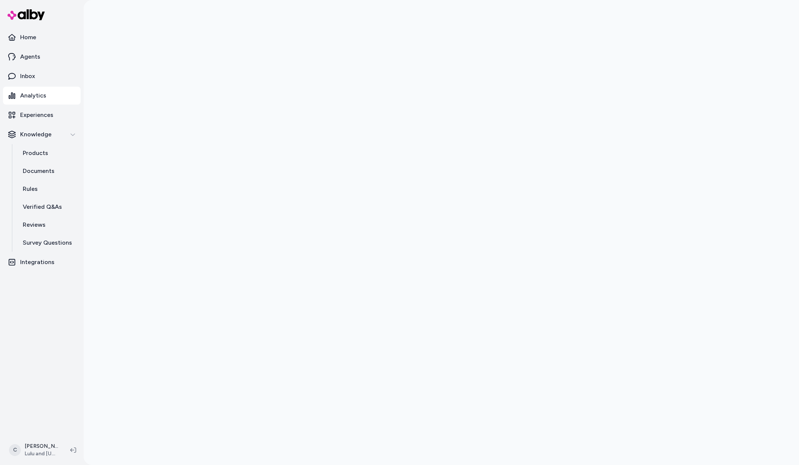
click at [695, 213] on div at bounding box center [442, 232] width 716 height 465
click at [51, 162] on link "Documents" at bounding box center [47, 171] width 65 height 18
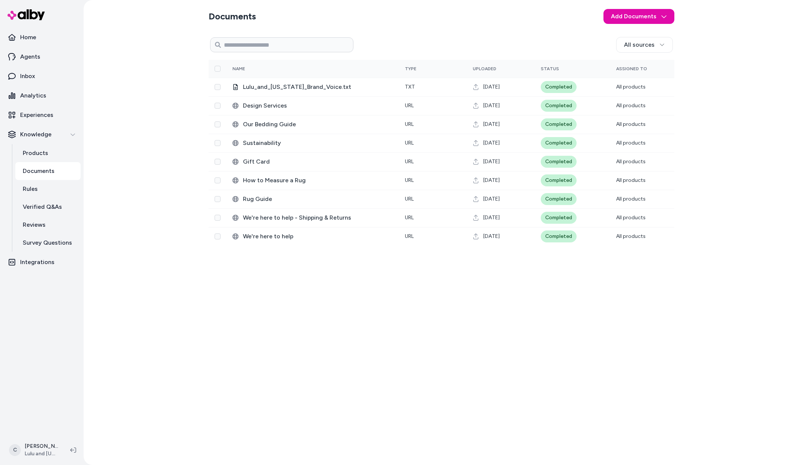
click at [60, 320] on nav "Home Agents Inbox Analytics Experiences Knowledge Products Documents Rules Veri…" at bounding box center [42, 230] width 78 height 405
click at [60, 151] on link "Products" at bounding box center [47, 153] width 65 height 18
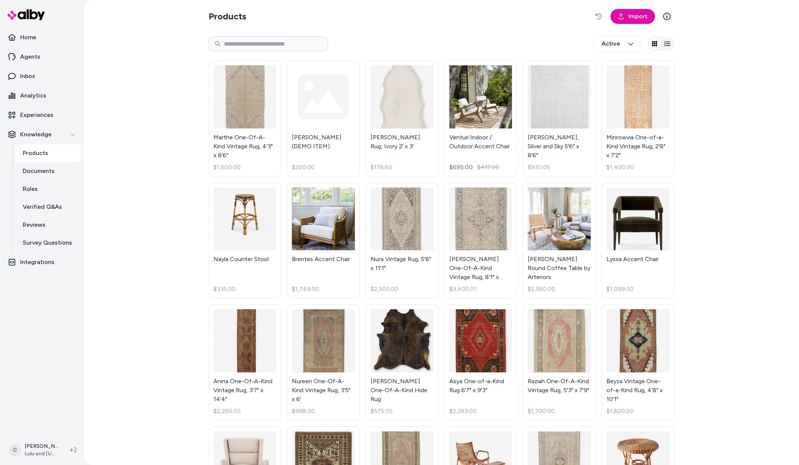
click at [161, 275] on div "Products Import Active Marthe One-Of-A-Kind Vintage Rug, 4'3" x 8'6" $1,600.00 …" at bounding box center [442, 232] width 716 height 465
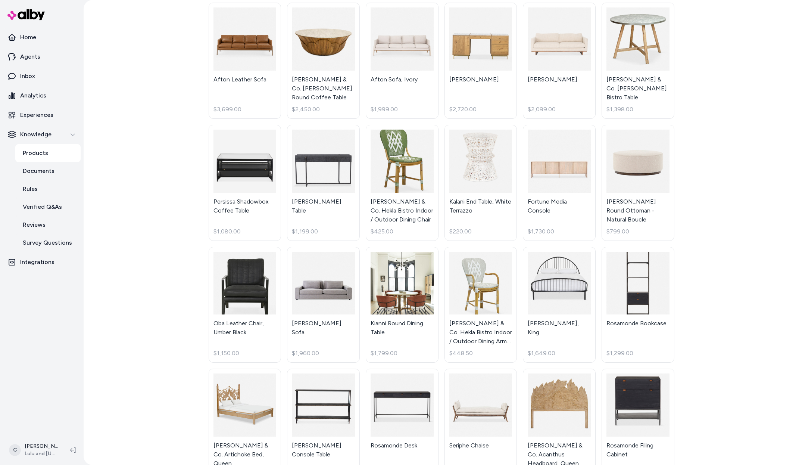
scroll to position [4370, 0]
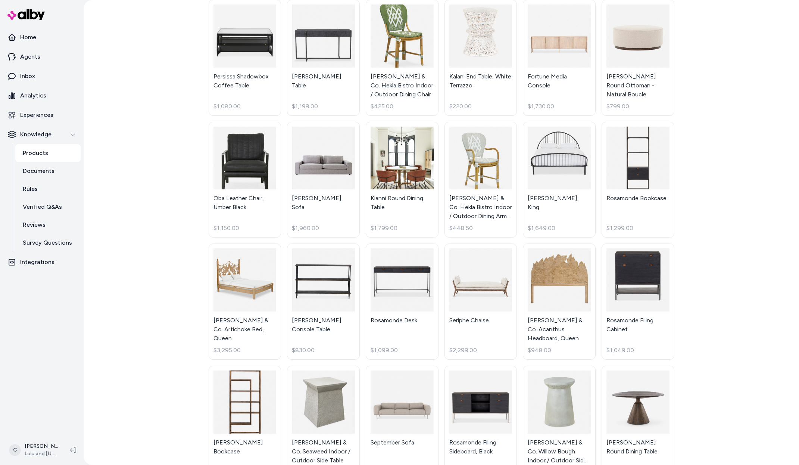
click at [113, 315] on div "Products Import Active Marthe One-Of-A-Kind Vintage Rug, 4'3" x 8'6" $1,600.00 …" at bounding box center [442, 232] width 716 height 465
click at [50, 120] on link "Experiences" at bounding box center [42, 115] width 78 height 18
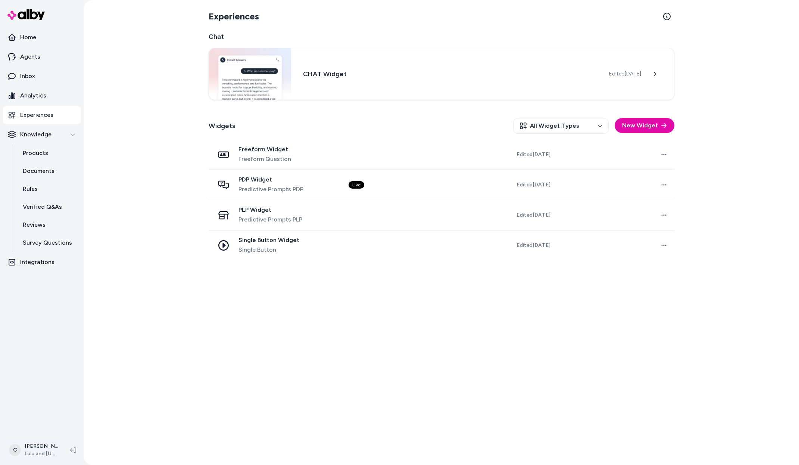
click at [51, 456] on html "Home Agents Inbox Analytics Experiences Knowledge Products Documents Rules Veri…" at bounding box center [399, 232] width 799 height 465
click at [43, 346] on div "Shortcuts ⌘K" at bounding box center [49, 343] width 83 height 18
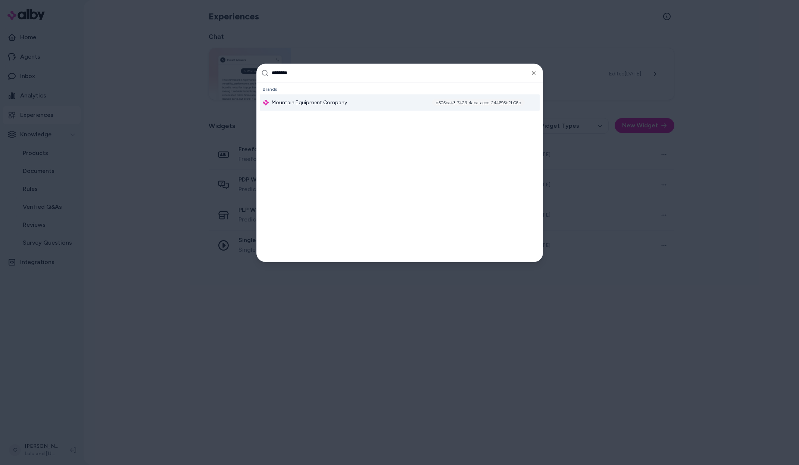
type input "********"
click at [303, 97] on div "Mountain Equipment Company d505ba43-7423-4aba-aecc-244695b2b06b" at bounding box center [400, 102] width 280 height 16
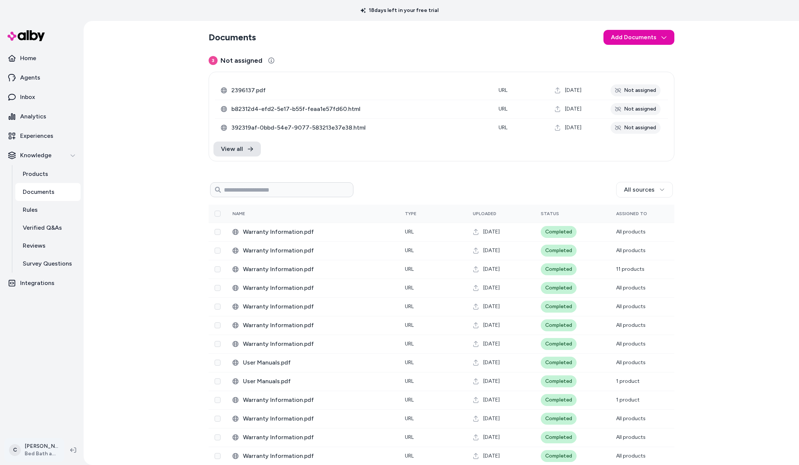
click at [38, 445] on html "18 days left in your free trial Home Agents Inbox Analytics Experiences Knowled…" at bounding box center [399, 232] width 799 height 465
click at [44, 345] on span "Shortcuts" at bounding box center [39, 342] width 25 height 7
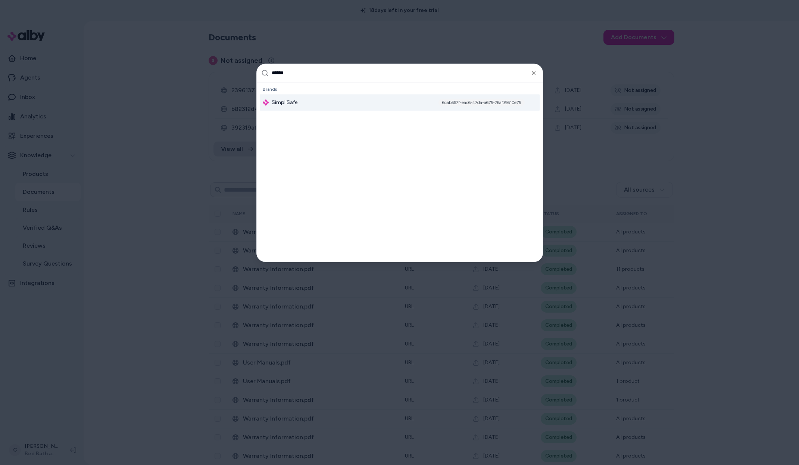
type input "******"
click at [289, 106] on span "SimpliSafe" at bounding box center [285, 102] width 26 height 7
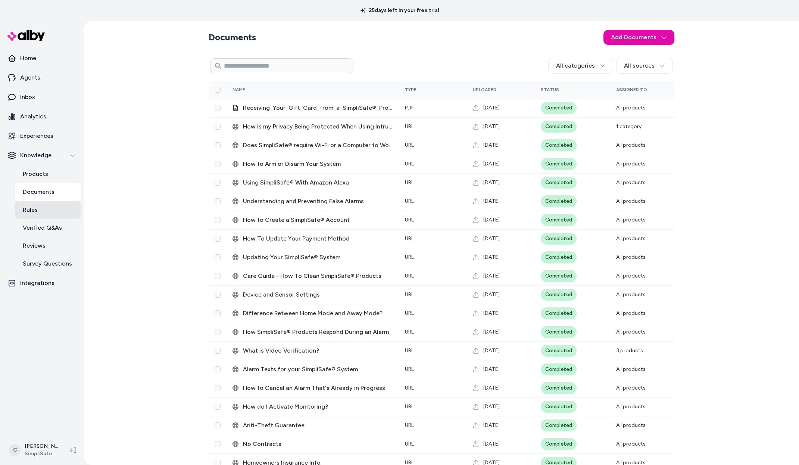
click at [40, 210] on link "Rules" at bounding box center [47, 210] width 65 height 18
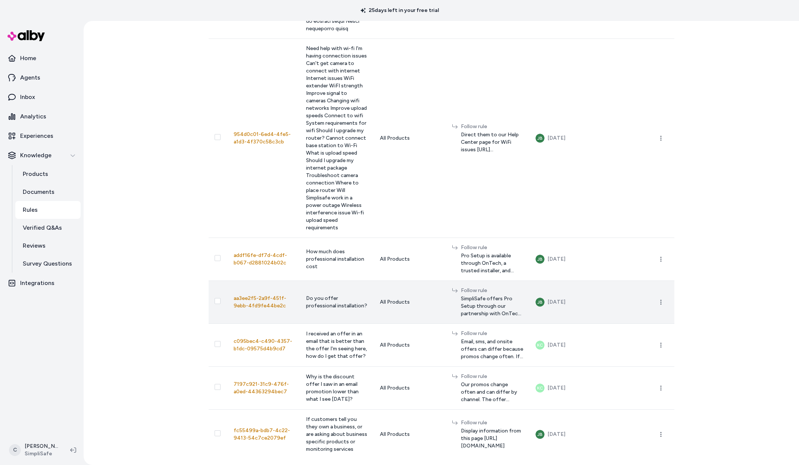
scroll to position [5492, 0]
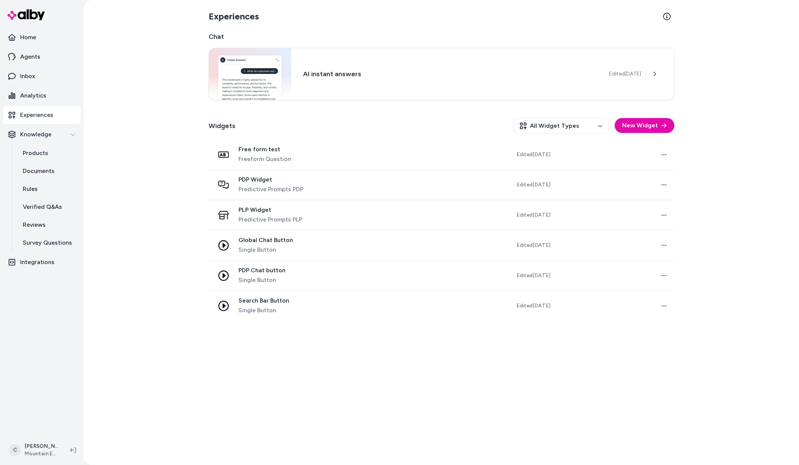
click at [133, 135] on div "Experiences Chat AI instant answers Edited [DATE] Widgets All Widget Types New …" at bounding box center [442, 232] width 716 height 465
click at [158, 60] on div "Experiences Chat AI instant answers Edited [DATE] Widgets All Widget Types New …" at bounding box center [442, 232] width 716 height 465
